Goal: Task Accomplishment & Management: Manage account settings

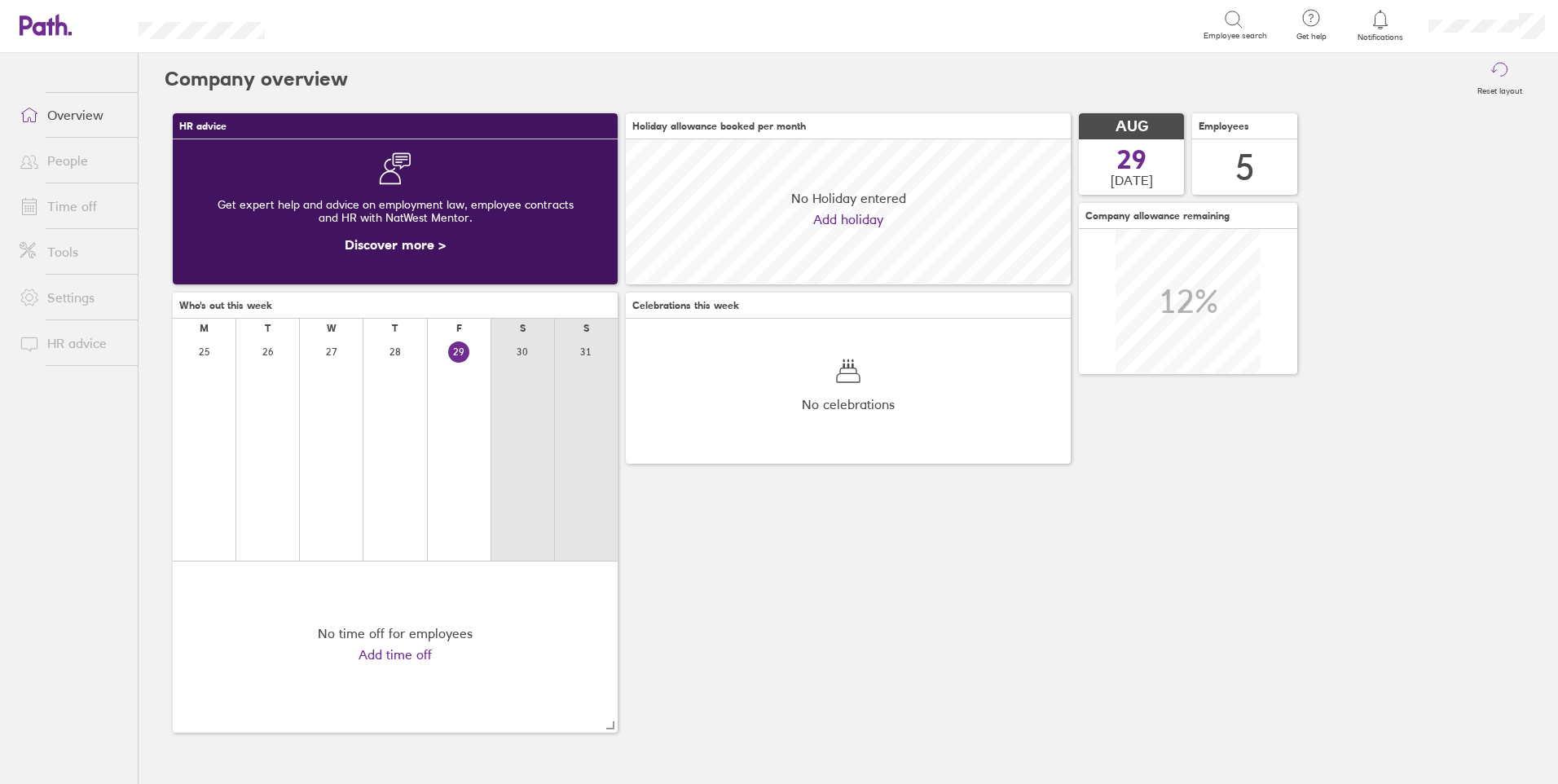
scroll to position [145, 445]
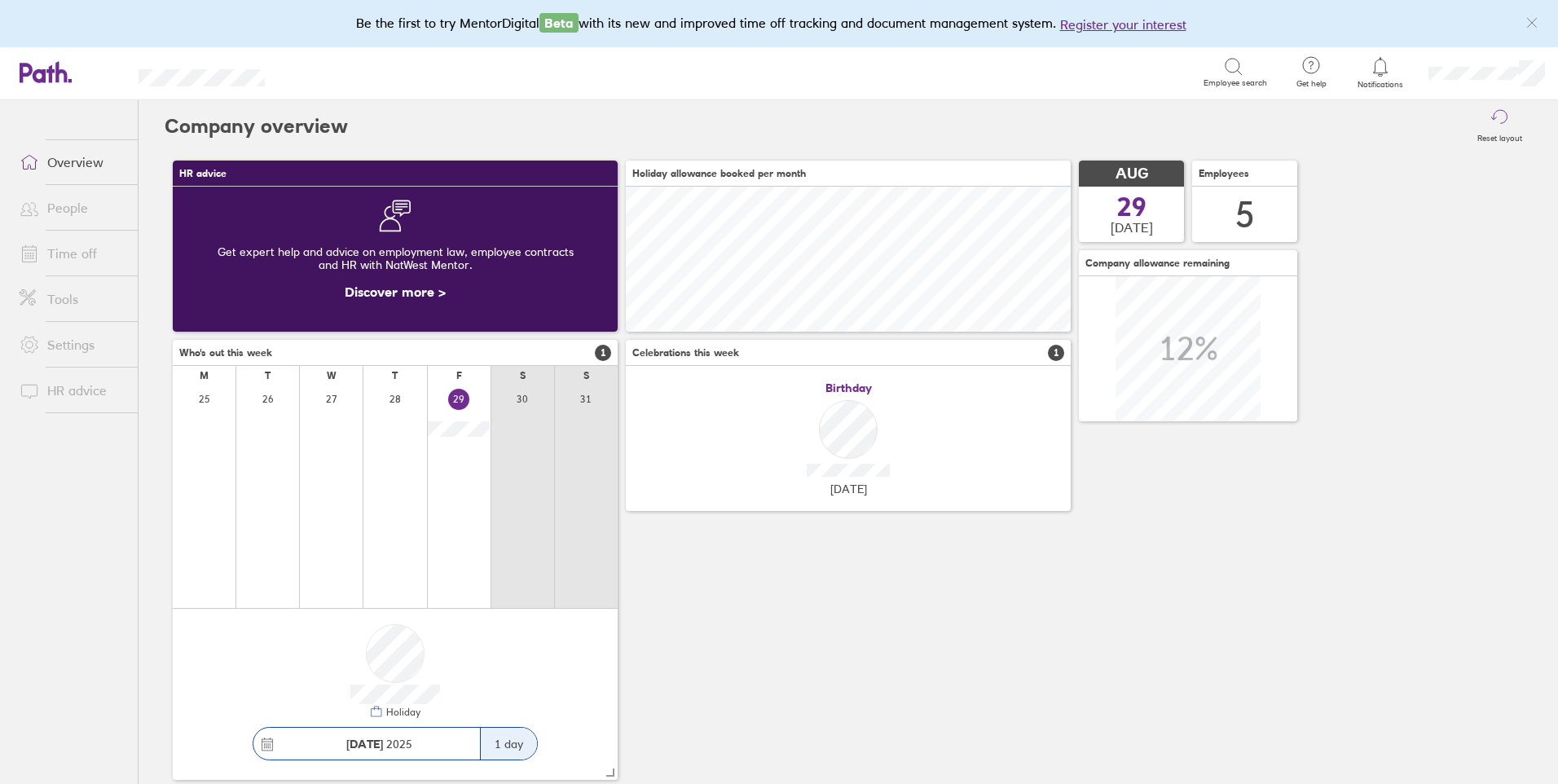
click at [65, 208] on link "People" at bounding box center [72, 208] width 131 height 33
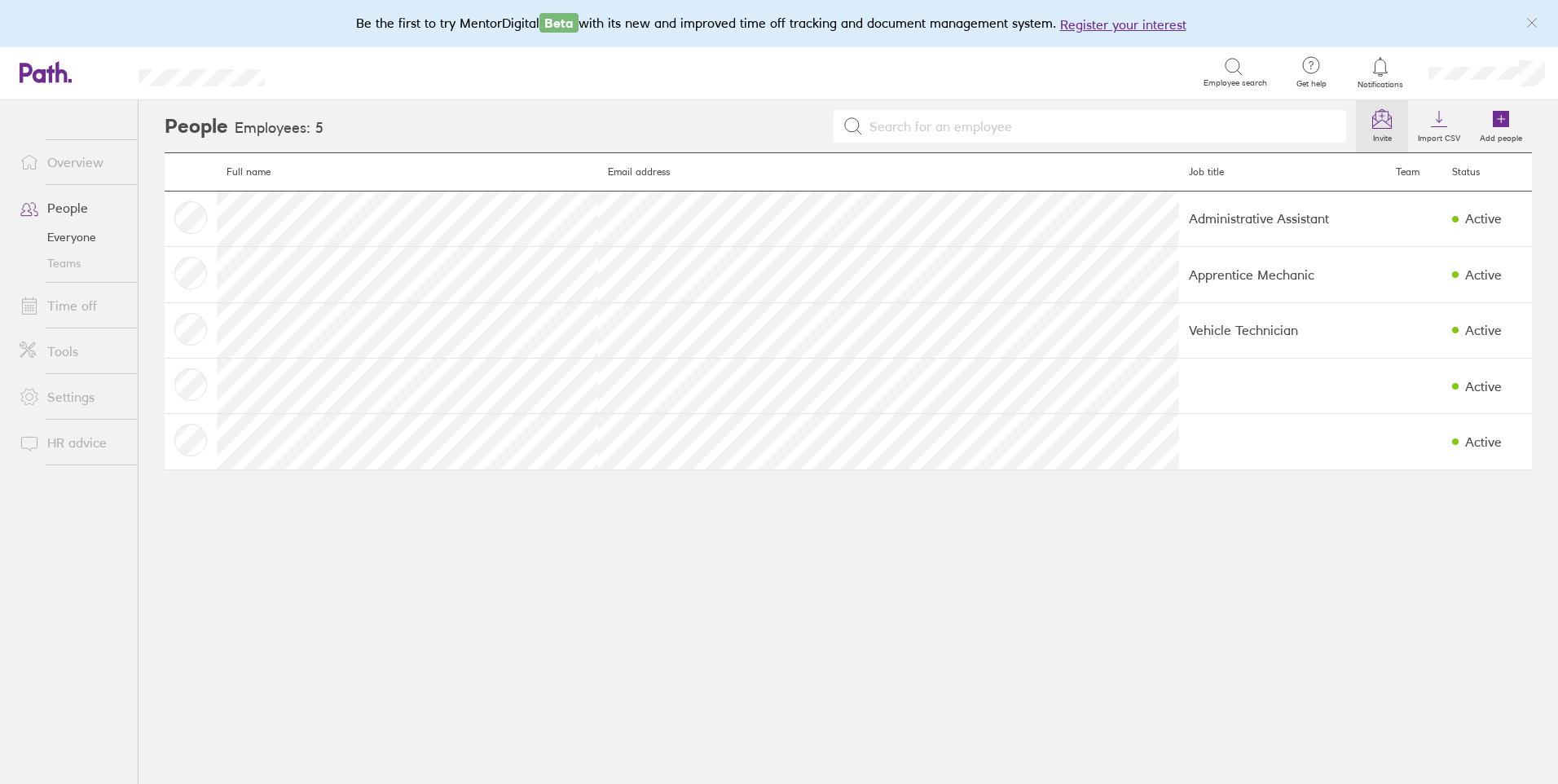
click at [1381, 125] on icon at bounding box center [1382, 119] width 19 height 19
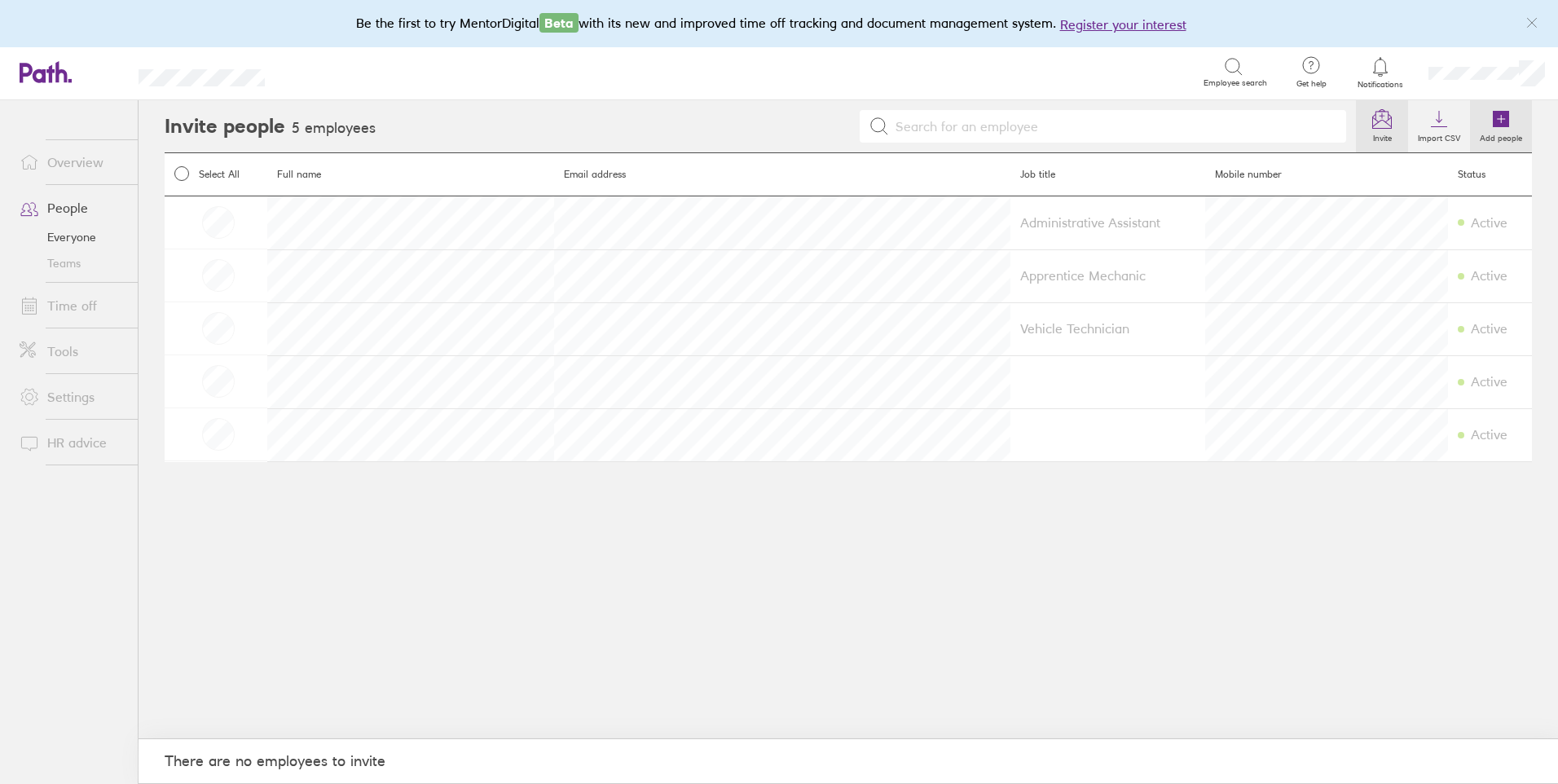
click at [1508, 125] on icon at bounding box center [1500, 118] width 16 height 16
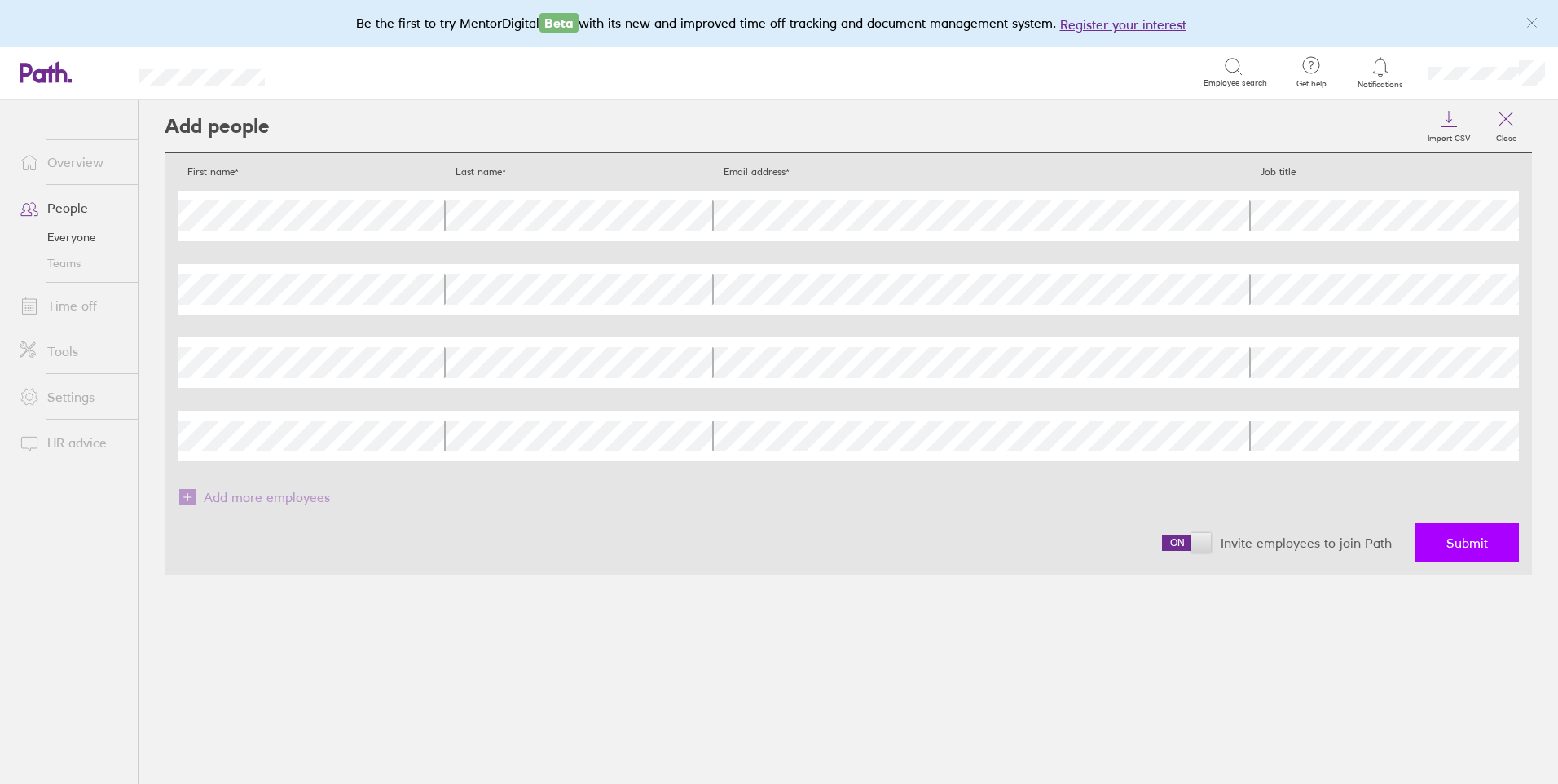
click at [1458, 541] on span "Submit" at bounding box center [1467, 542] width 41 height 14
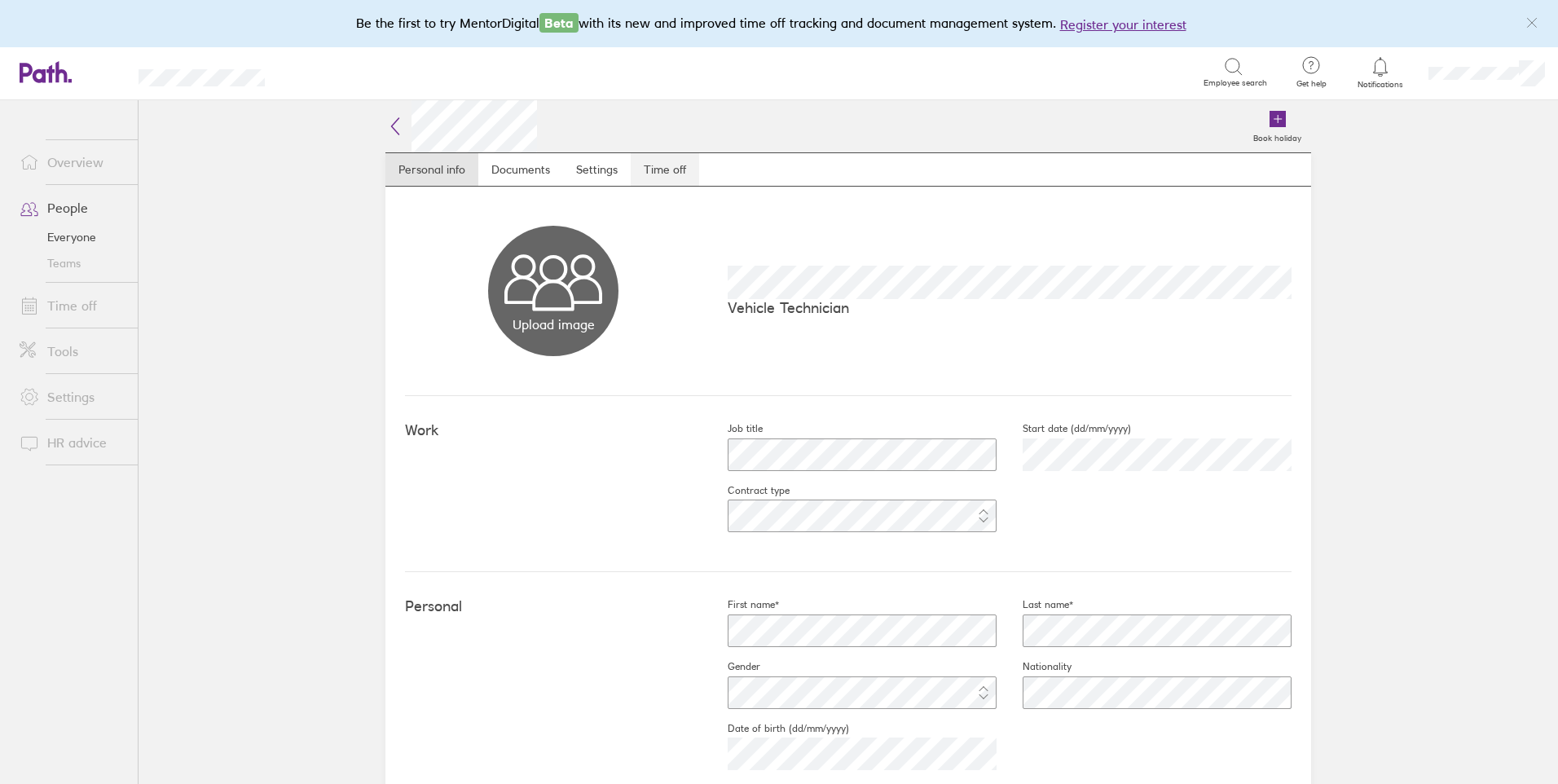
click at [650, 162] on link "Time off" at bounding box center [664, 169] width 68 height 33
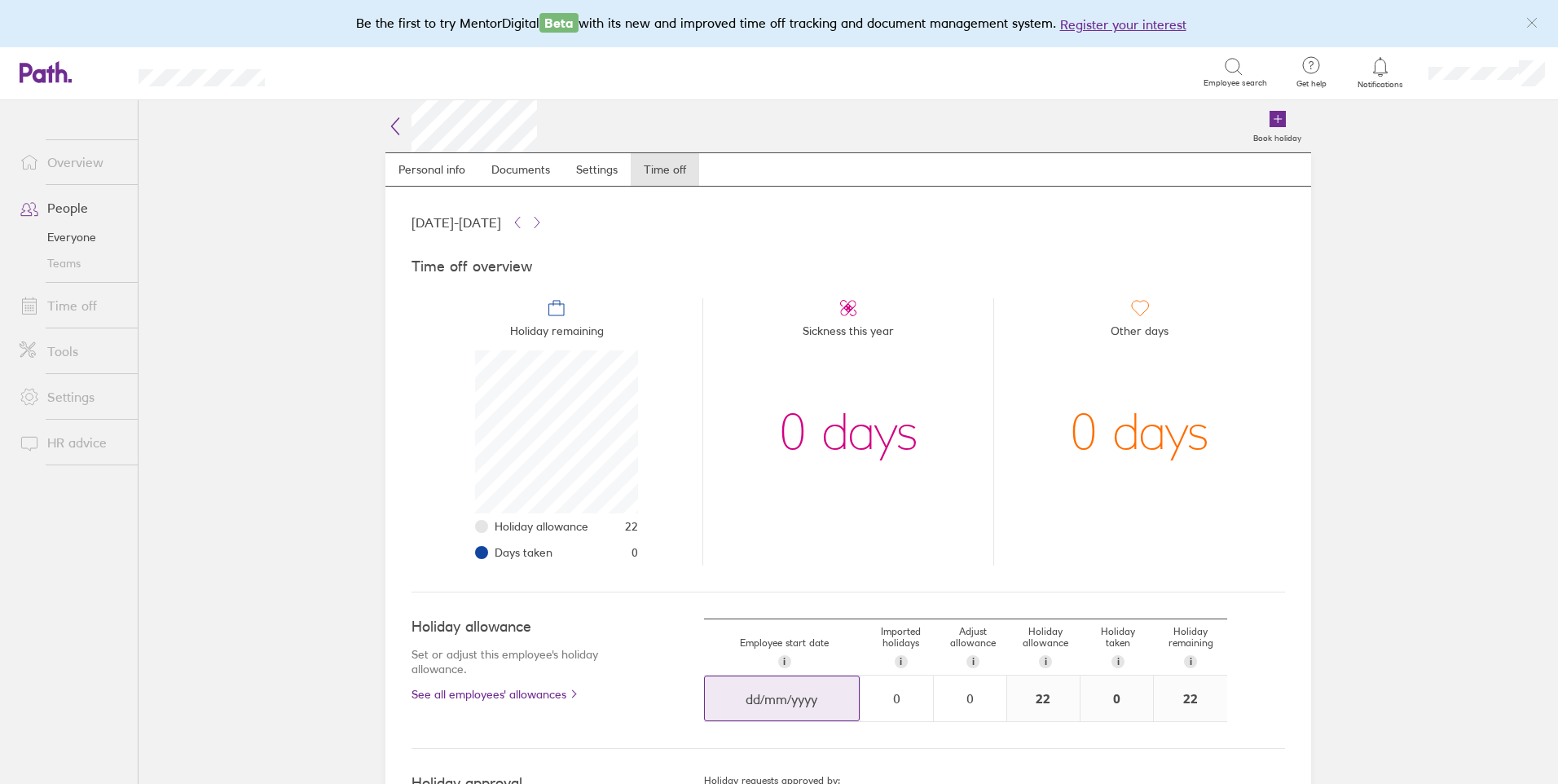
select select "July"
select select "2025"
select select "August"
select select "2025"
select select "September"
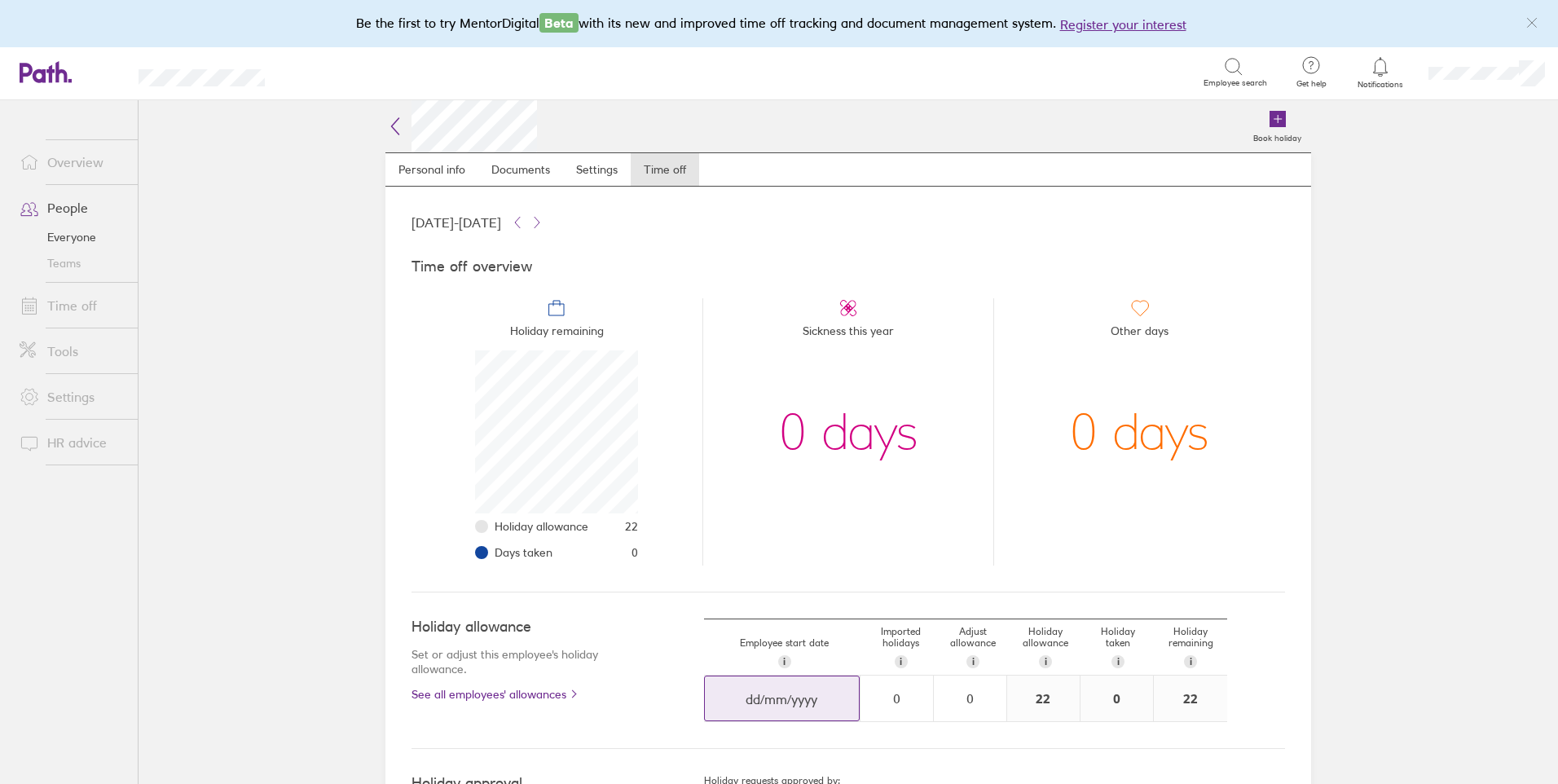
select select "2025"
click at [768, 703] on input "dd/mm/yyyy" at bounding box center [781, 698] width 154 height 45
drag, startPoint x: 730, startPoint y: 709, endPoint x: 764, endPoint y: 712, distance: 34.1
click at [736, 714] on input "dd/mm/yyyy" at bounding box center [781, 698] width 154 height 45
click at [756, 695] on input "dd/mm/yyyy" at bounding box center [781, 698] width 154 height 45
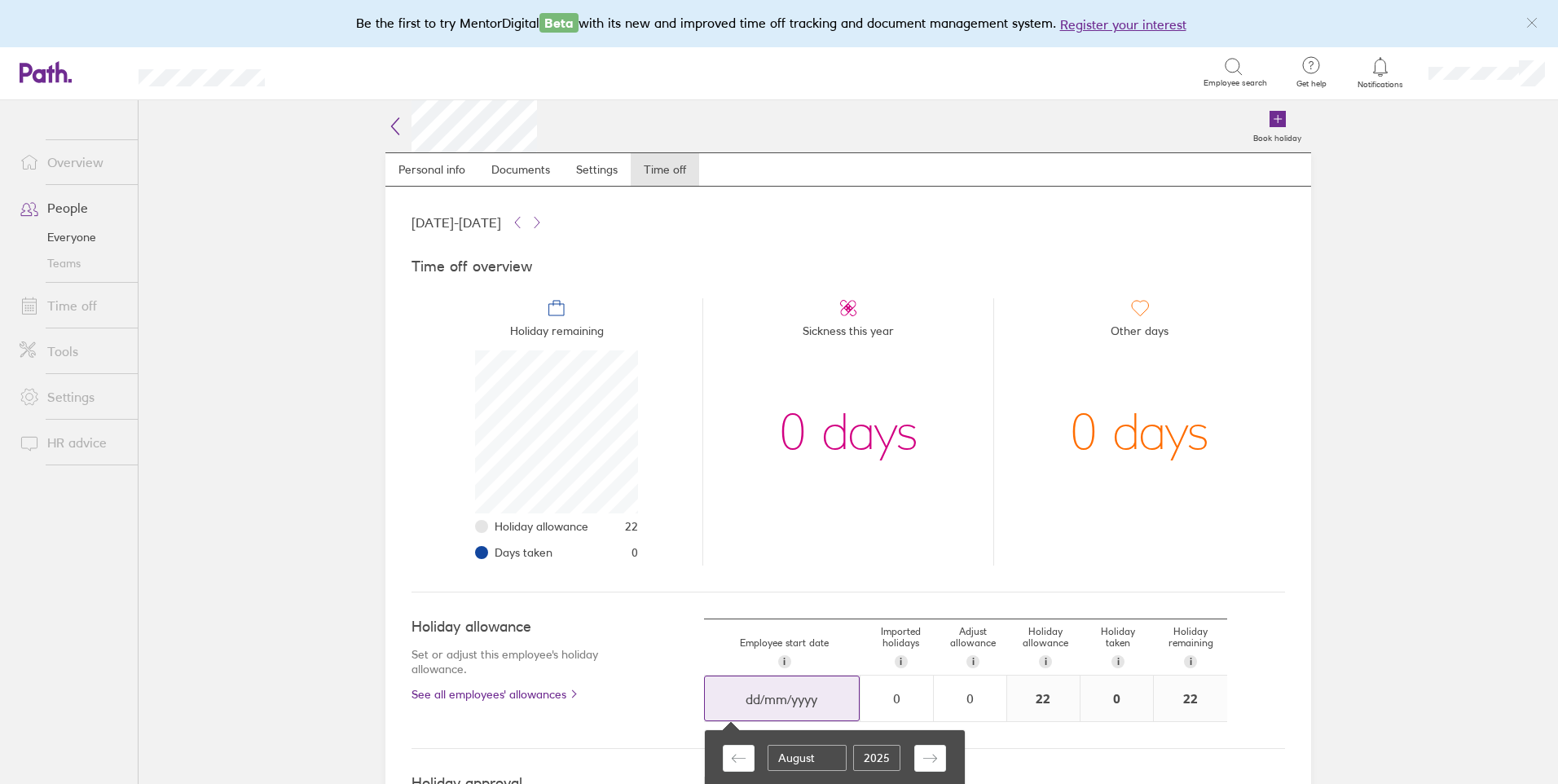
click at [783, 753] on select "January February March April May June July August September October November De…" at bounding box center [807, 757] width 79 height 26
click at [768, 745] on select "January February March April May June July August September October November De…" at bounding box center [807, 757] width 79 height 26
click at [747, 702] on input "dd/mm/yyyy" at bounding box center [781, 698] width 154 height 45
select select "July"
select select "2025"
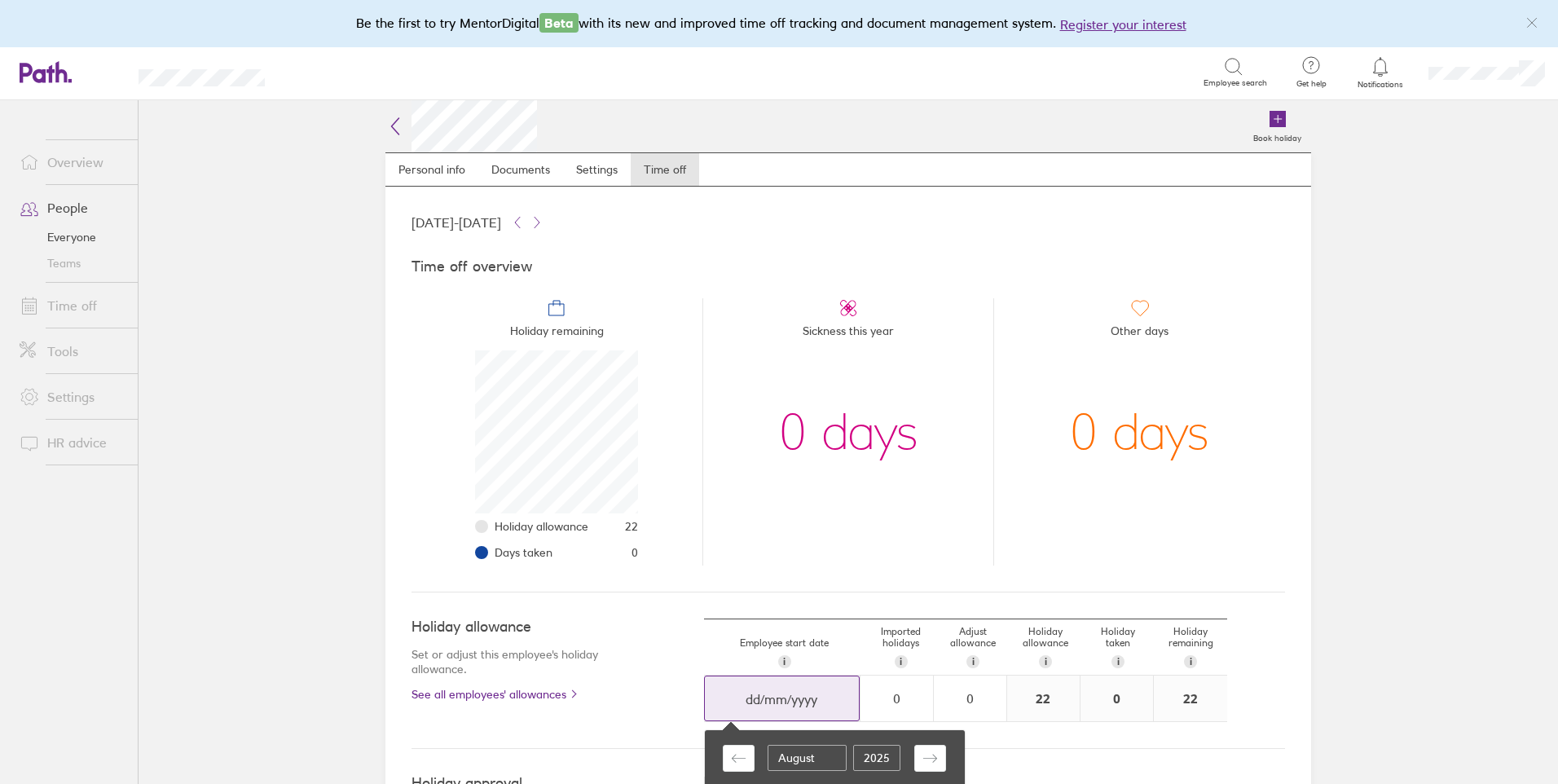
select select "August"
select select "2025"
select select "September"
select select "2025"
click at [740, 759] on icon "Move backward to switch to the previous month." at bounding box center [738, 758] width 15 height 15
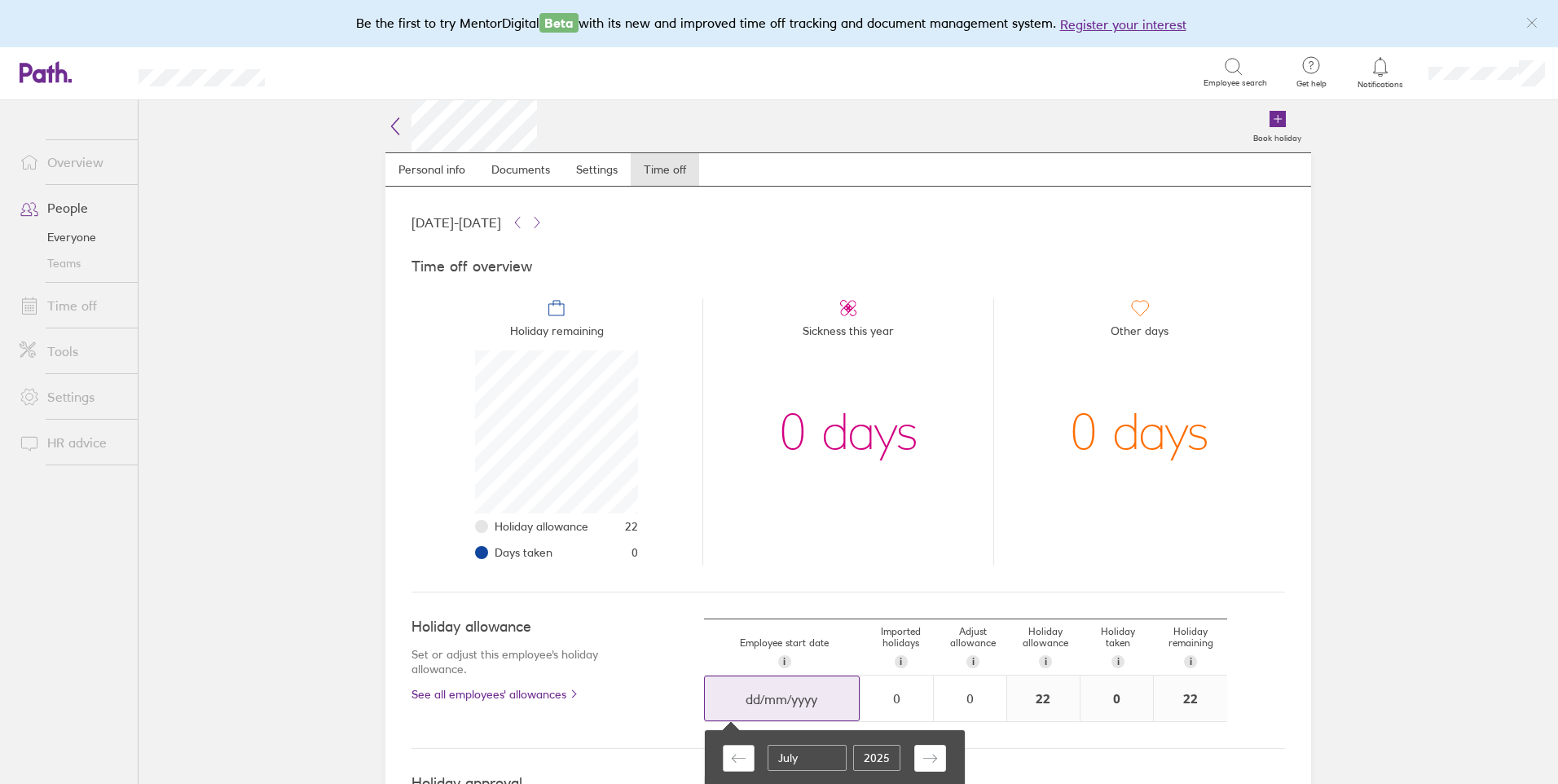
select select "June"
select select "2025"
click at [779, 703] on input "dd/mm/yyyy" at bounding box center [781, 698] width 154 height 45
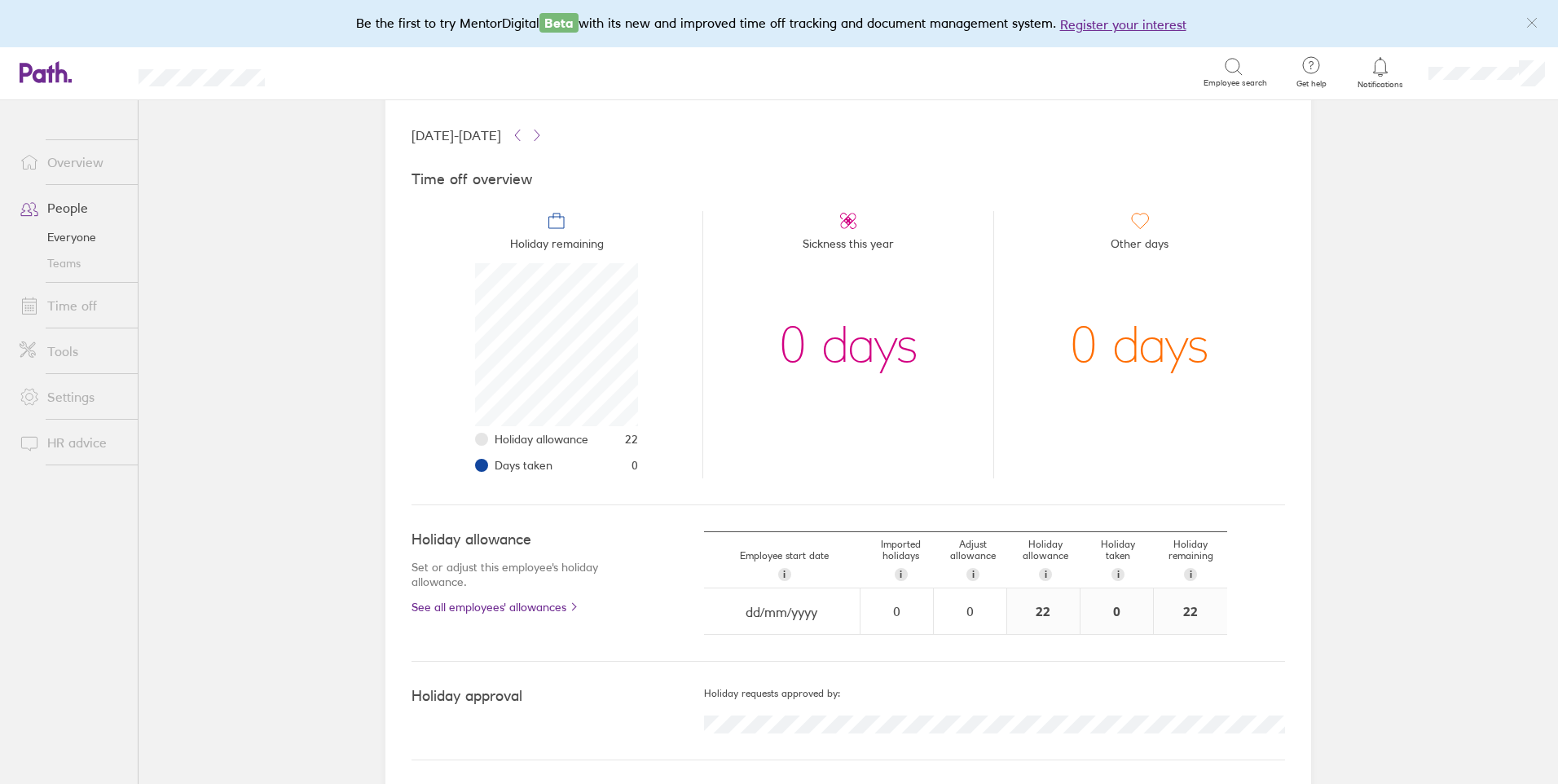
scroll to position [89, 0]
click at [742, 608] on input "dd/mm/yyyy" at bounding box center [781, 608] width 154 height 45
drag, startPoint x: 775, startPoint y: 604, endPoint x: 677, endPoint y: 619, distance: 99.1
click at [771, 605] on input "dd/mm/yyyy" at bounding box center [781, 608] width 154 height 45
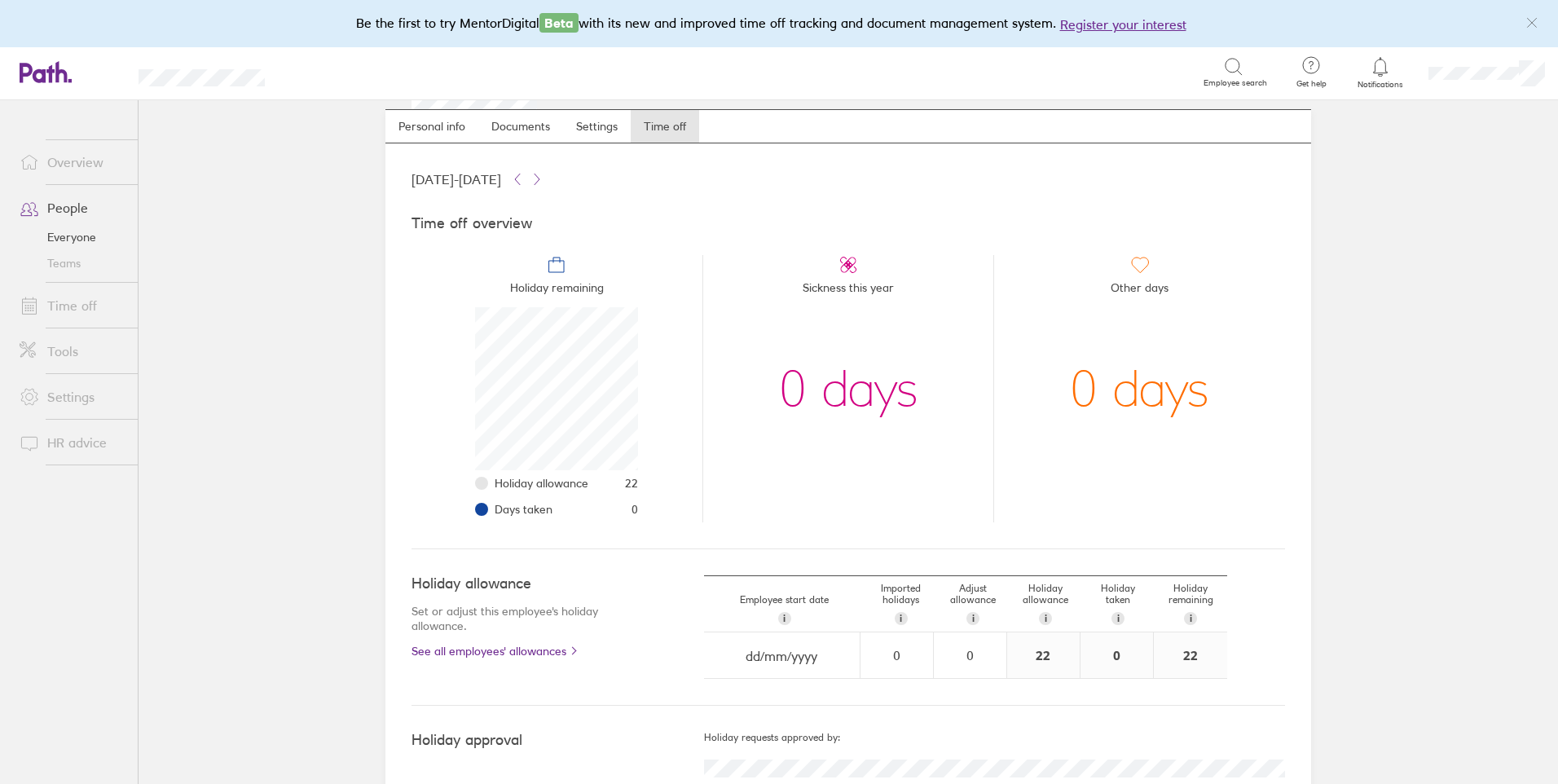
scroll to position [0, 0]
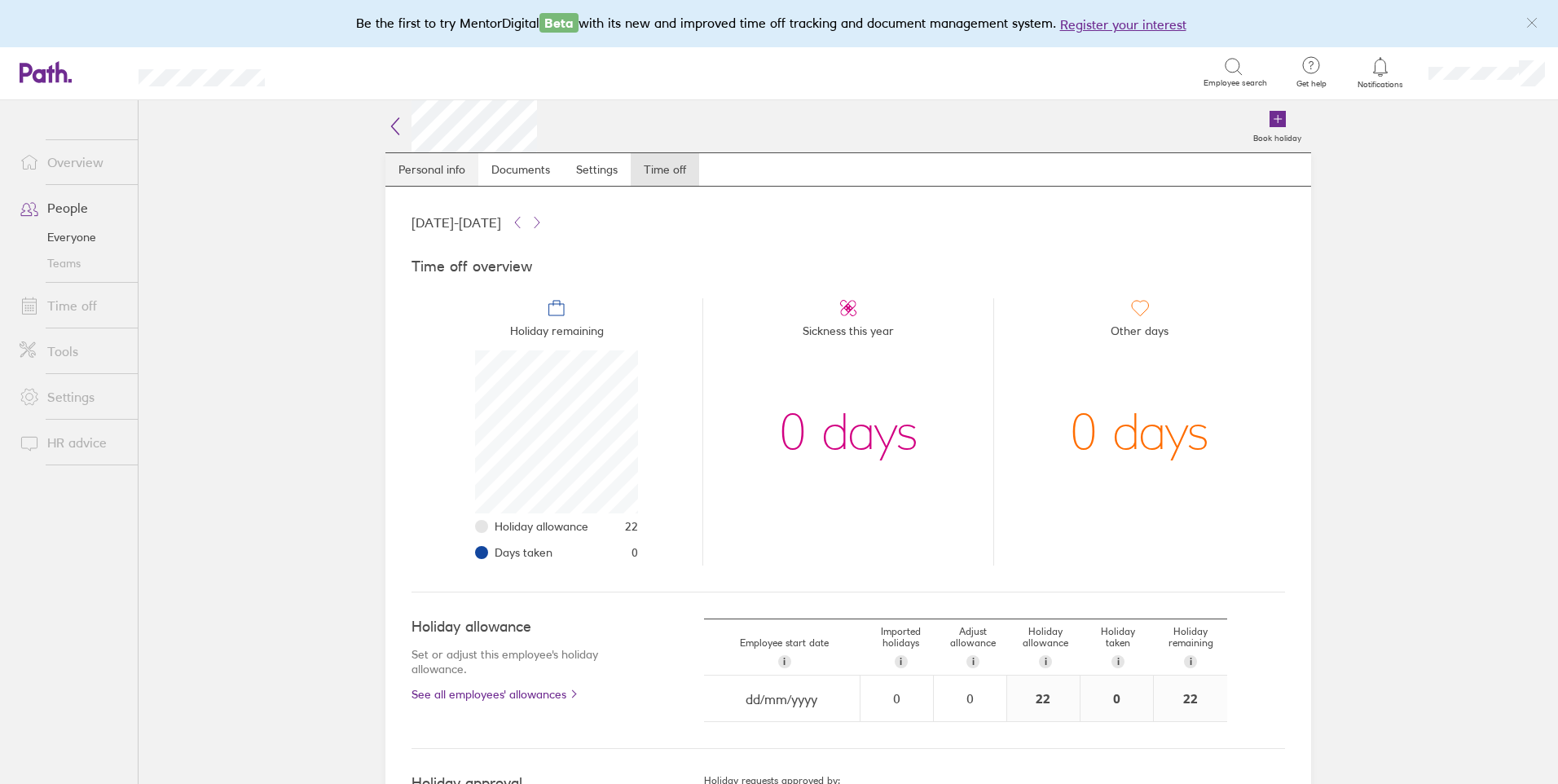
click at [425, 166] on link "Personal info" at bounding box center [432, 169] width 93 height 33
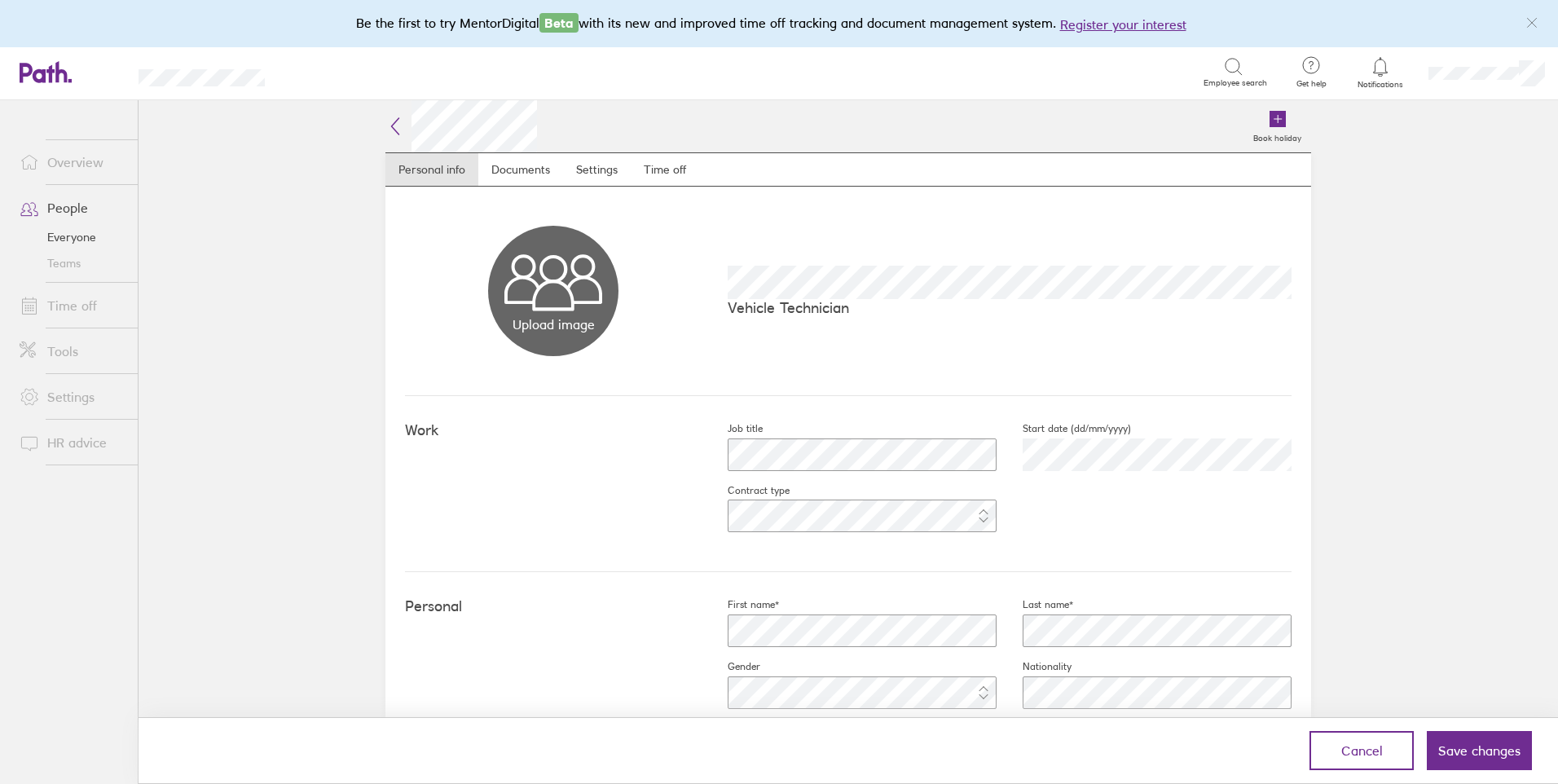
click at [1158, 536] on div "Job title Start date (dd/mm/yyyy) [DATE] Contract type" at bounding box center [997, 483] width 590 height 123
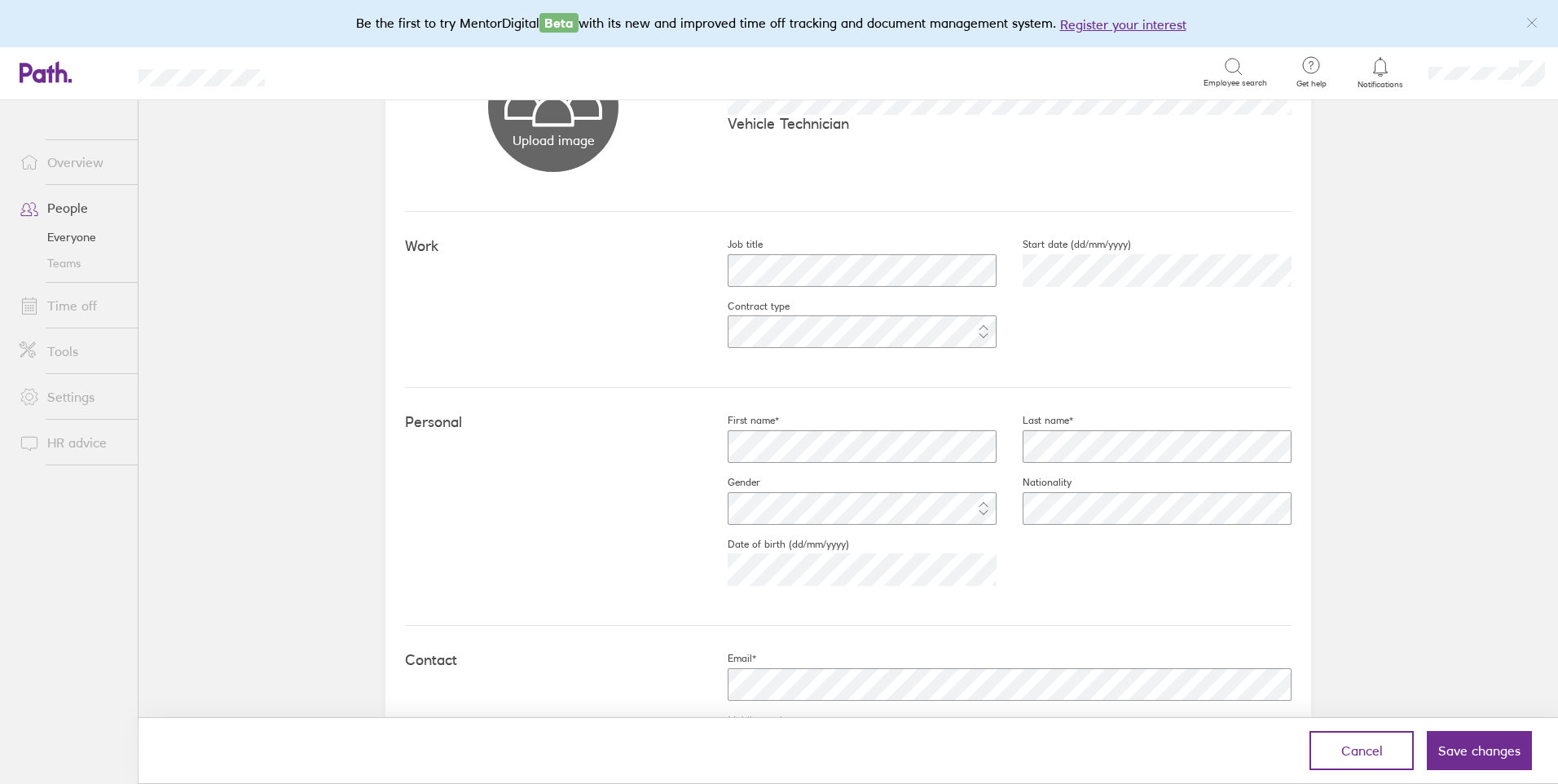
scroll to position [407, 0]
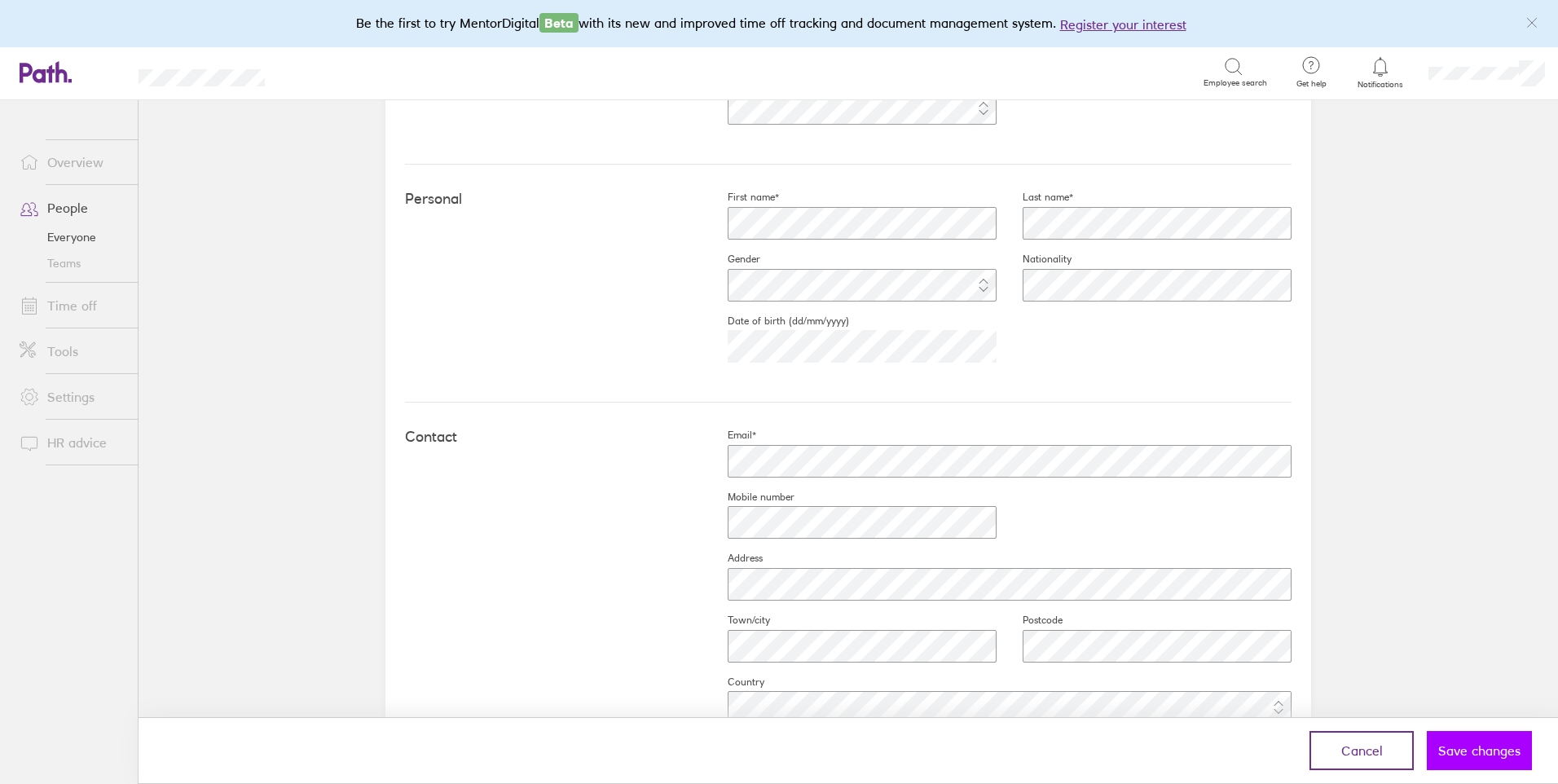
click at [1463, 747] on span "Save changes" at bounding box center [1479, 749] width 83 height 14
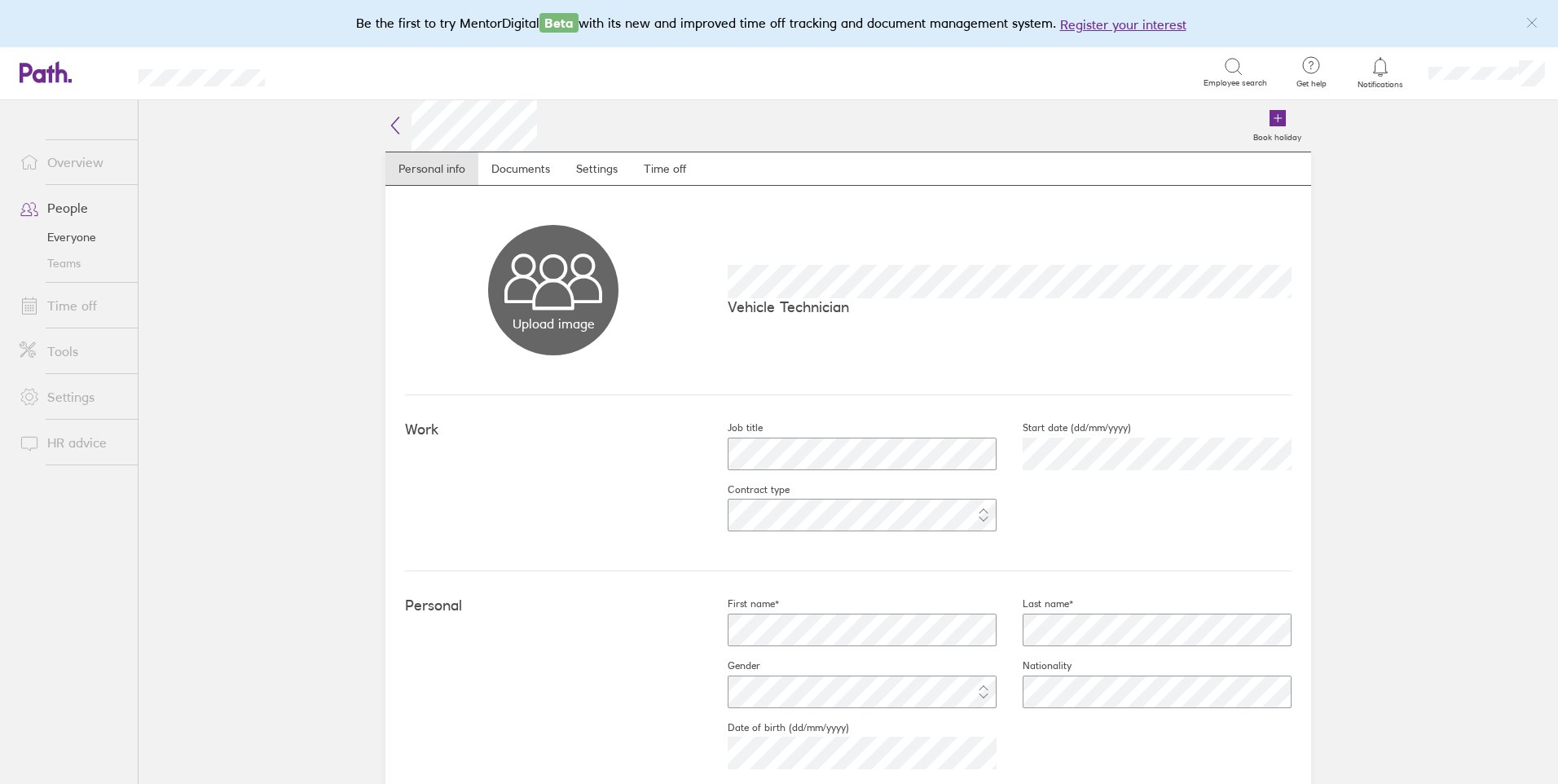
scroll to position [0, 0]
click at [666, 170] on link "Time off" at bounding box center [664, 169] width 68 height 33
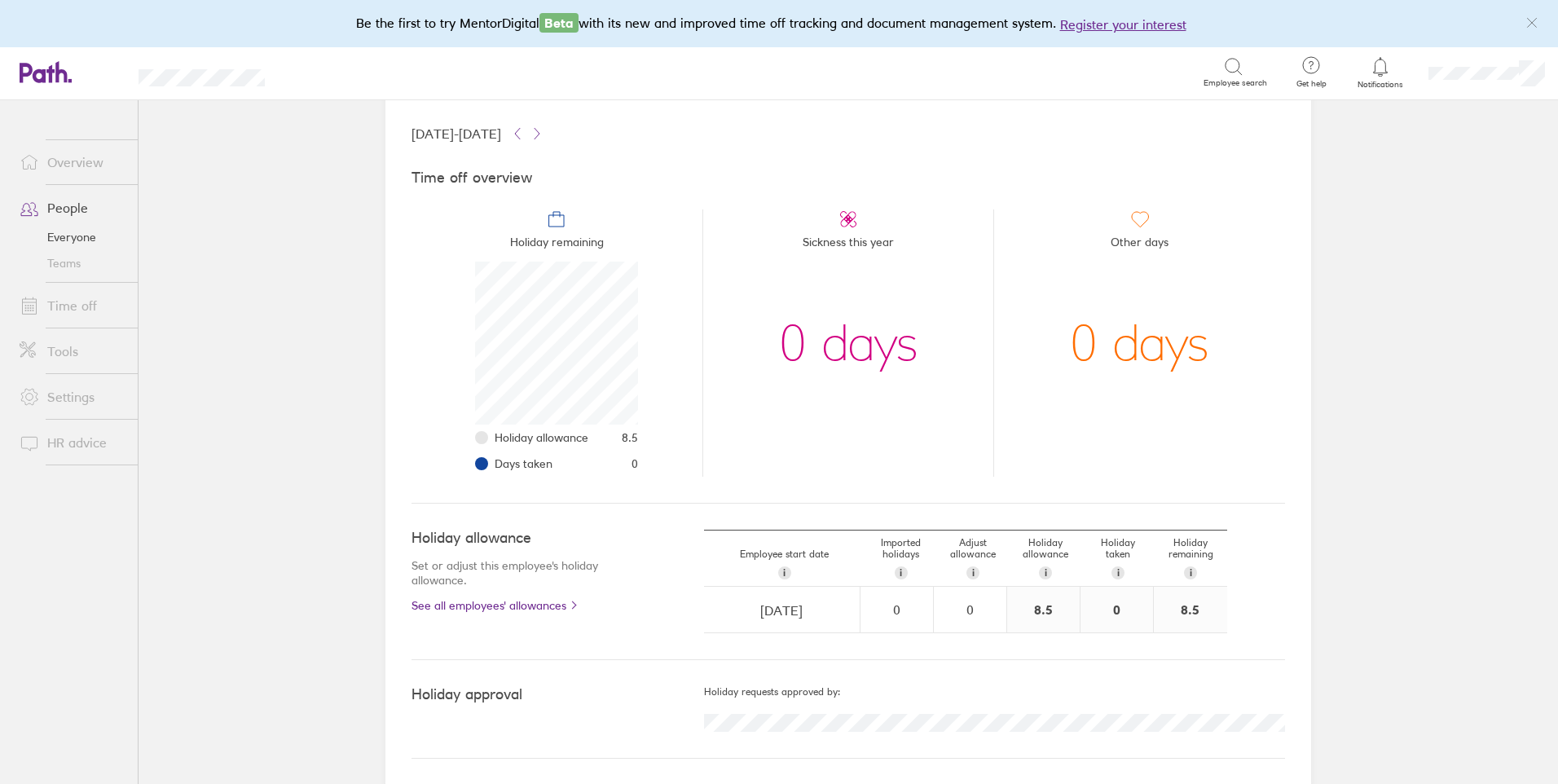
scroll to position [89, 0]
click at [506, 605] on link "See all employees' allowances" at bounding box center [525, 604] width 228 height 13
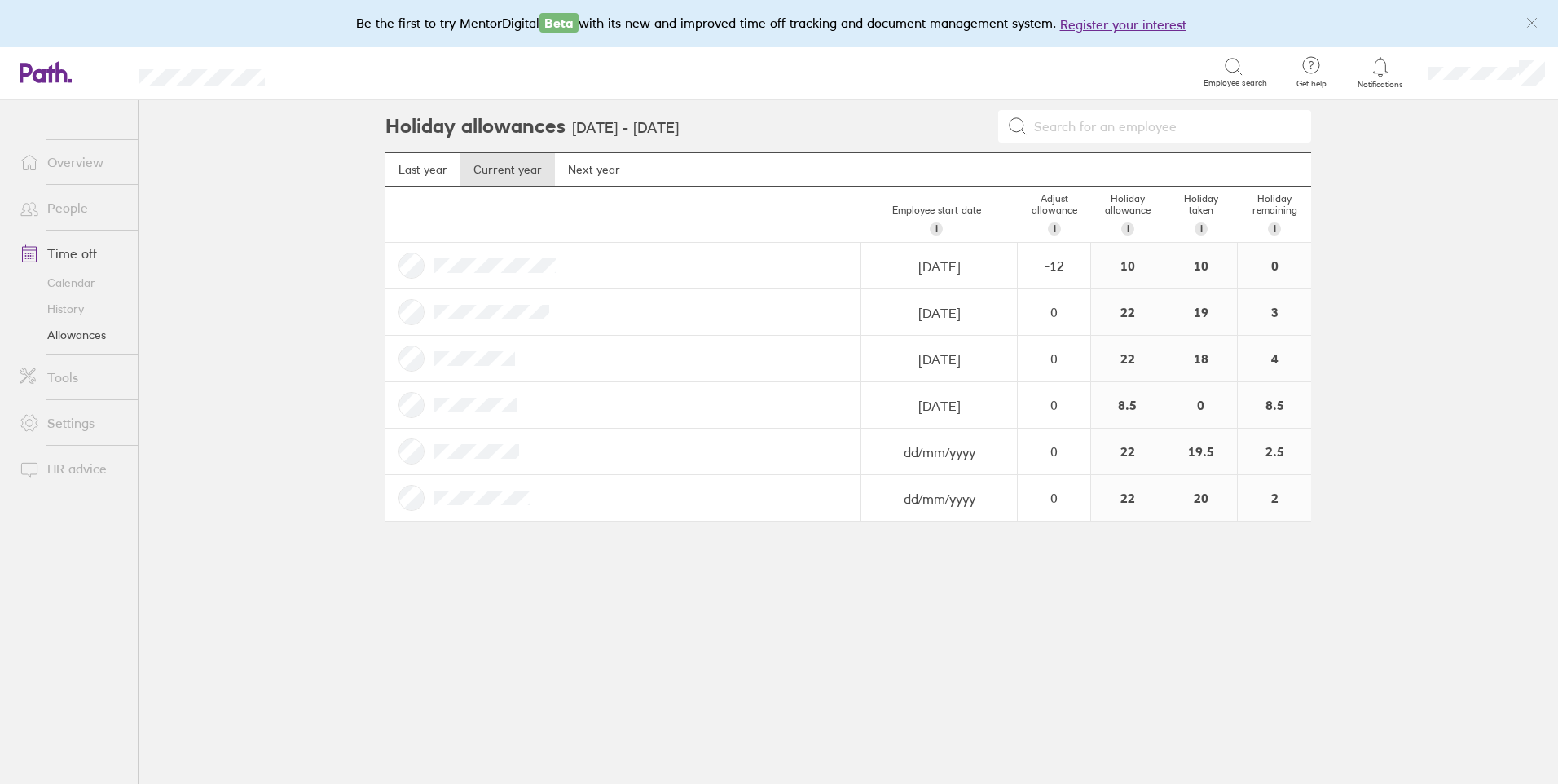
click at [78, 250] on link "Time off" at bounding box center [72, 254] width 131 height 33
